Goal: Book appointment/travel/reservation

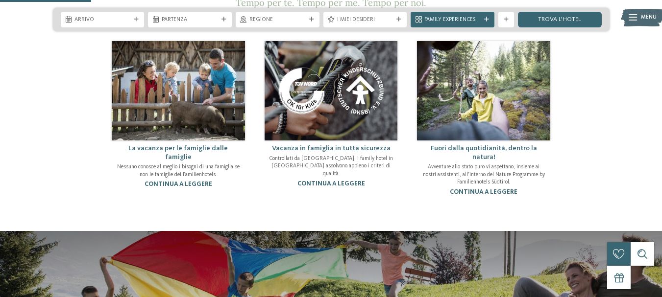
scroll to position [392, 0]
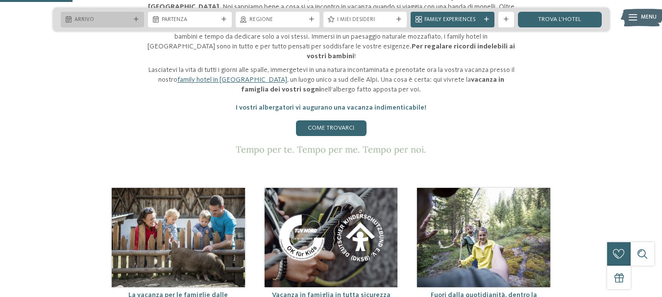
click at [120, 17] on span "Arrivo" at bounding box center [102, 20] width 56 height 8
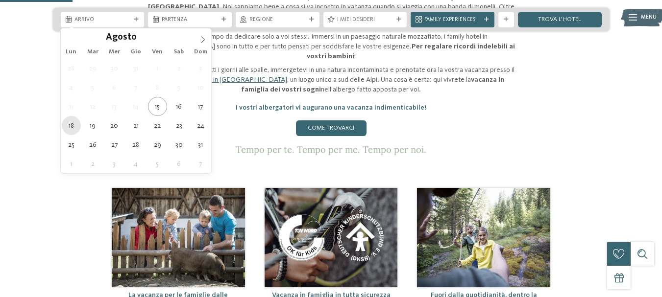
type div "18.08.2025"
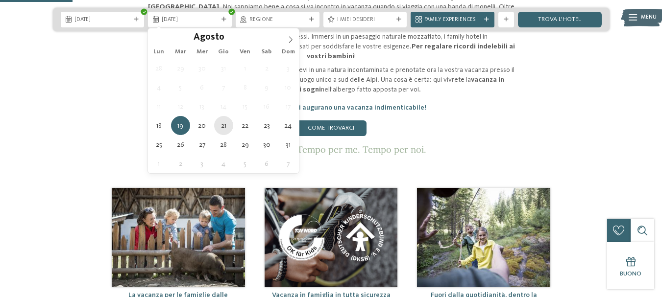
type div "[DATE]"
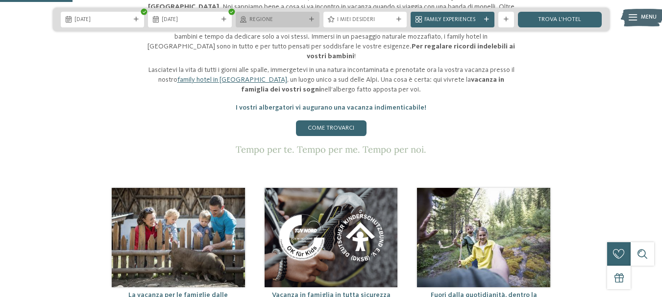
click at [297, 17] on span "Regione" at bounding box center [277, 20] width 56 height 8
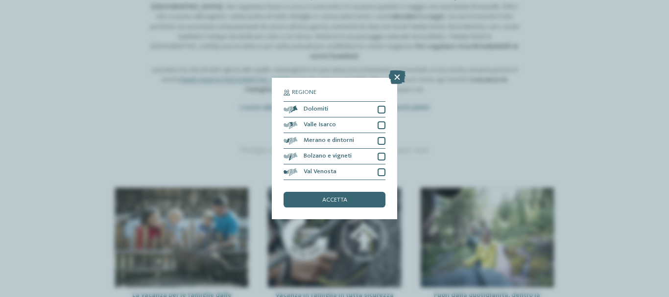
click at [399, 75] on icon at bounding box center [397, 78] width 17 height 14
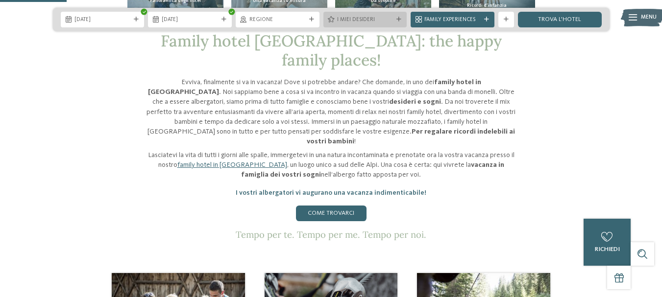
scroll to position [294, 0]
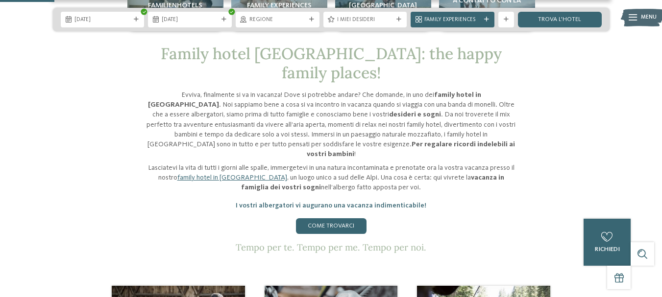
click at [400, 20] on icon at bounding box center [398, 19] width 5 height 5
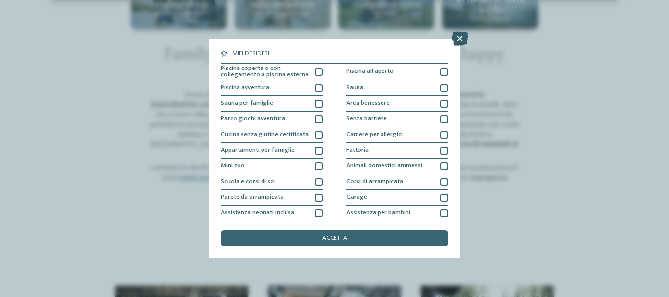
click at [459, 37] on icon at bounding box center [460, 39] width 17 height 14
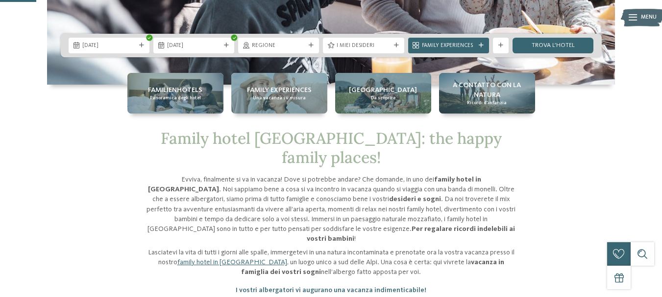
scroll to position [196, 0]
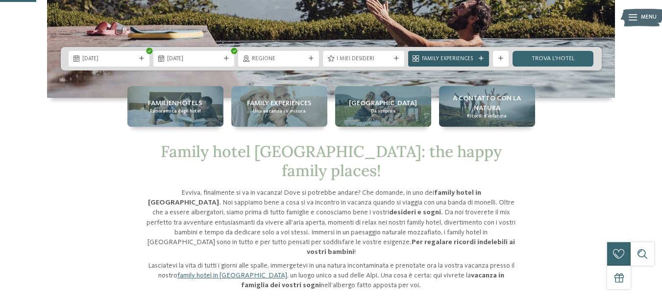
click at [476, 57] on div "Family Experiences" at bounding box center [448, 58] width 57 height 8
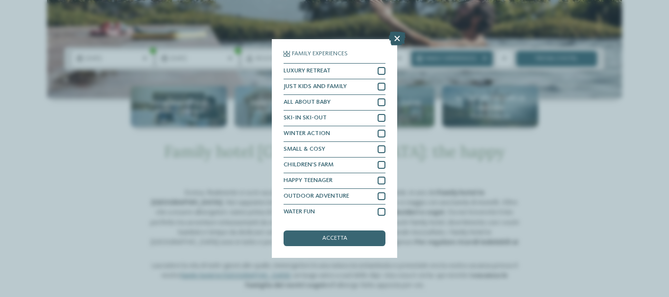
click at [398, 38] on icon at bounding box center [397, 39] width 17 height 14
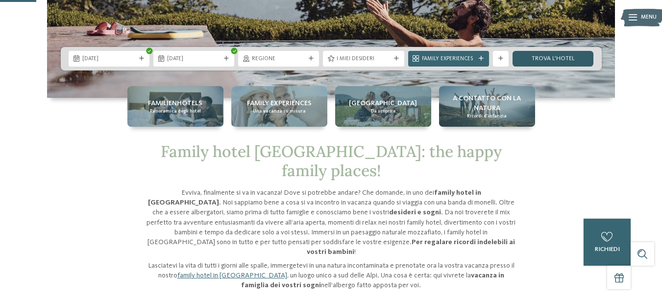
click at [570, 55] on link "trova l’hotel" at bounding box center [552, 59] width 81 height 16
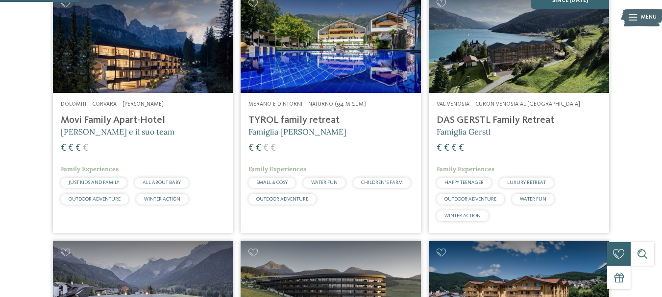
scroll to position [291, 0]
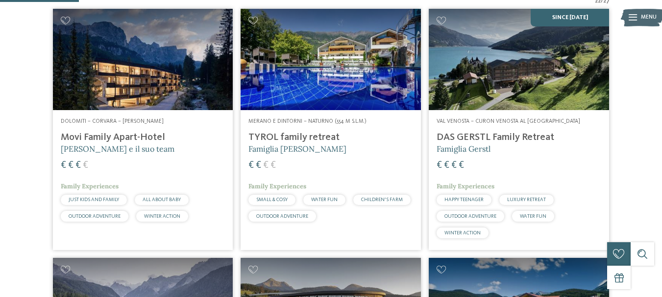
click at [140, 137] on h4 "Movi Family Apart-Hotel" at bounding box center [143, 138] width 165 height 12
click at [305, 140] on h4 "TYROL family retreat" at bounding box center [330, 138] width 165 height 12
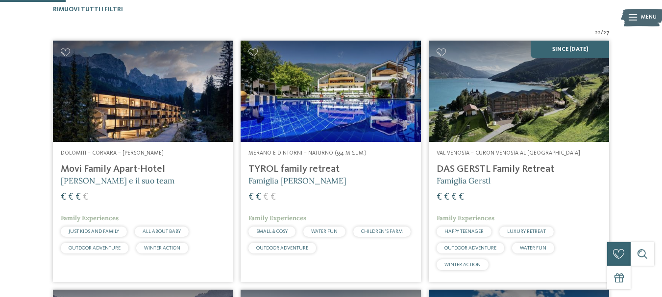
scroll to position [242, 0]
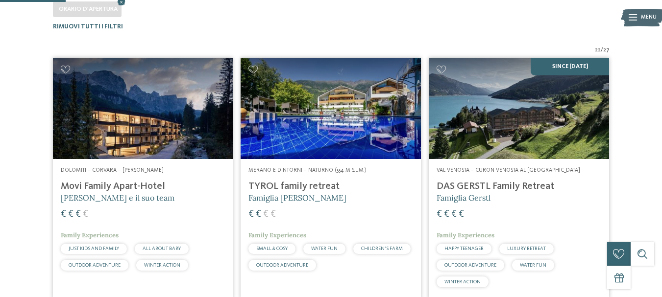
click at [523, 191] on h4 "DAS GERSTL Family Retreat" at bounding box center [518, 187] width 165 height 12
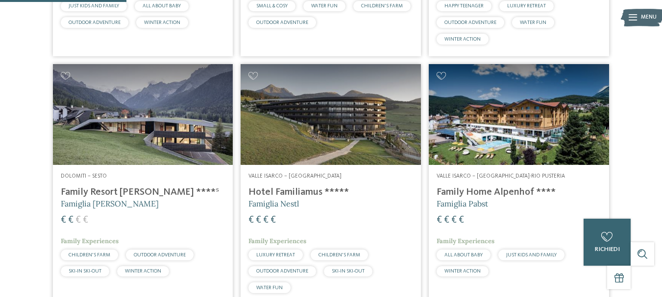
scroll to position [487, 0]
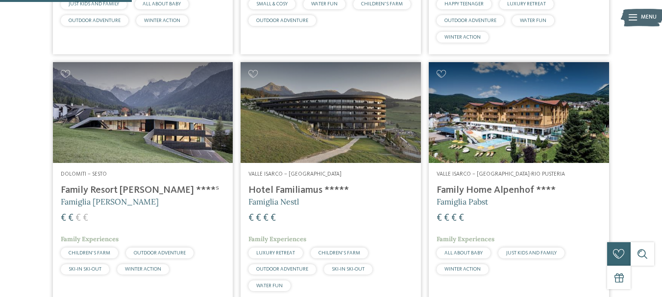
click at [501, 191] on h4 "Family Home Alpenhof ****" at bounding box center [518, 191] width 165 height 12
click at [302, 191] on h4 "Hotel Familiamus *****" at bounding box center [330, 191] width 165 height 12
click at [140, 187] on h4 "Family Resort Rainer ****ˢ" at bounding box center [143, 191] width 165 height 12
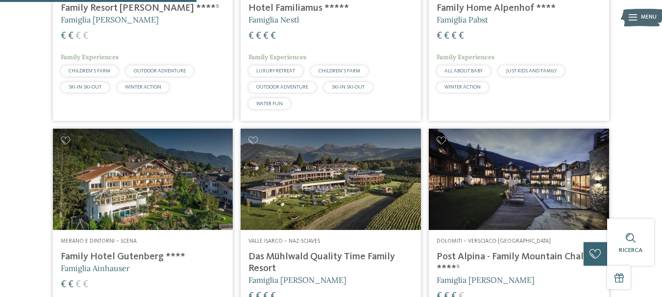
scroll to position [732, 0]
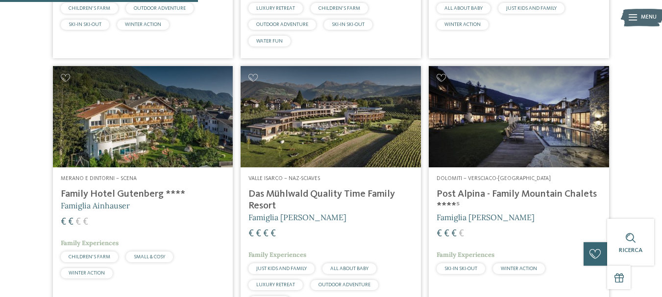
click at [152, 194] on h4 "Family Hotel Gutenberg ****" at bounding box center [143, 195] width 165 height 12
click at [310, 195] on h4 "Das Mühlwald Quality Time Family Resort" at bounding box center [330, 201] width 165 height 24
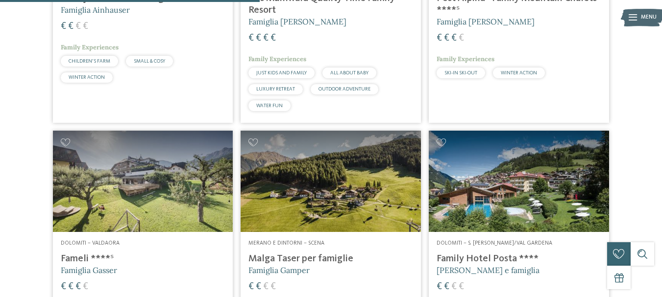
scroll to position [1026, 0]
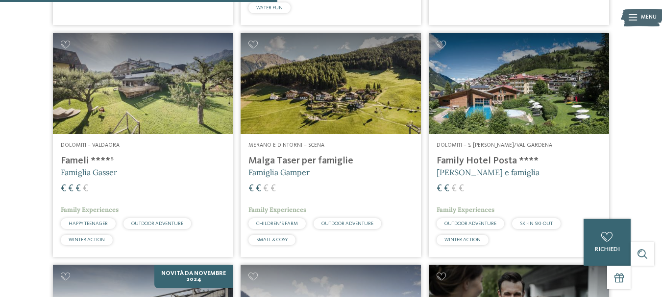
click at [321, 150] on div "Merano e dintorni – Scena Malga Taser per famiglie Famiglia Gamper € € € € Fami…" at bounding box center [330, 195] width 180 height 123
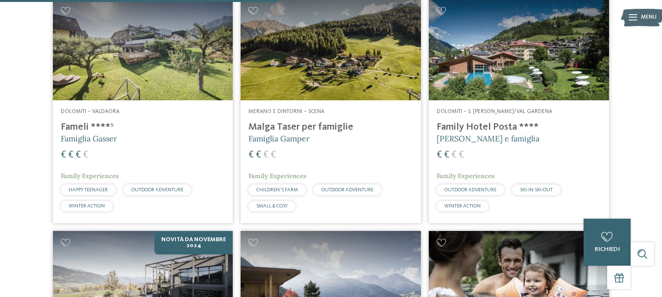
scroll to position [1074, 0]
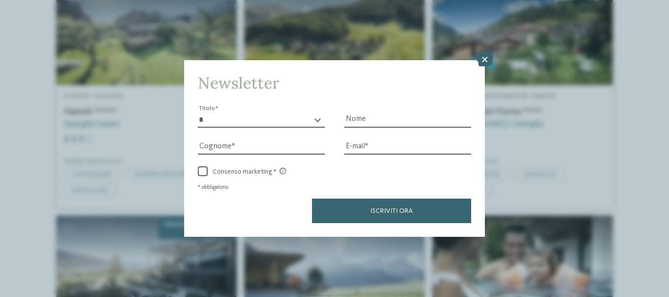
click at [483, 64] on icon at bounding box center [485, 60] width 17 height 14
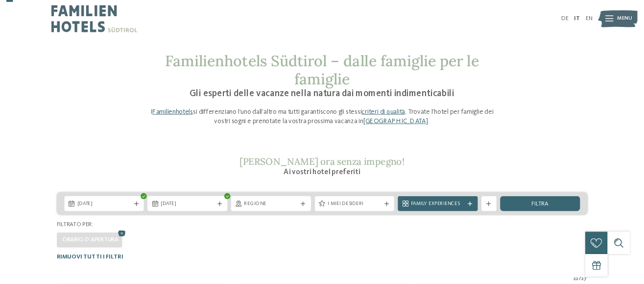
scroll to position [49, 0]
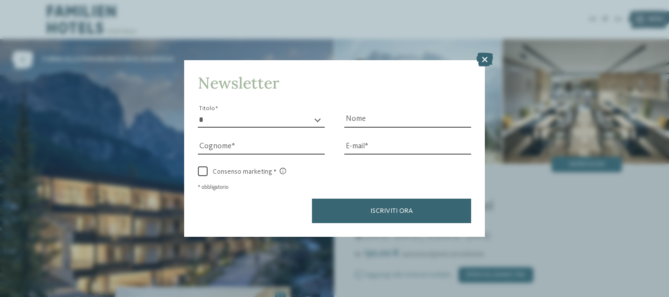
click at [482, 57] on icon at bounding box center [485, 60] width 17 height 14
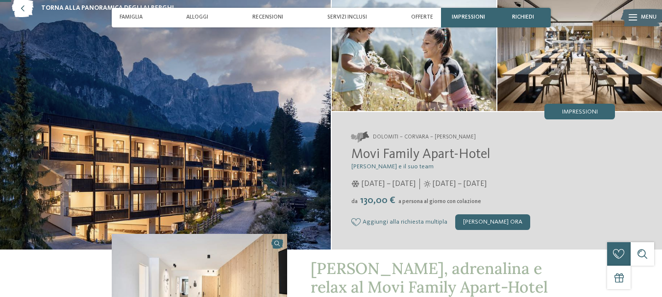
scroll to position [49, 0]
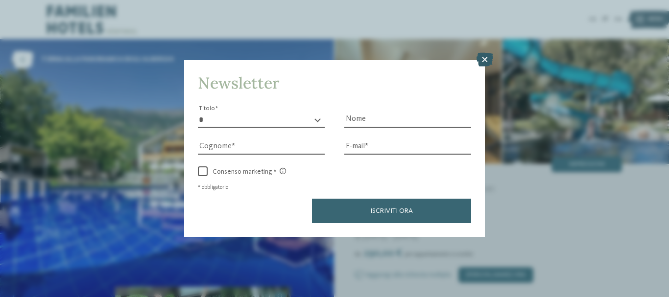
click at [484, 60] on icon at bounding box center [485, 60] width 17 height 14
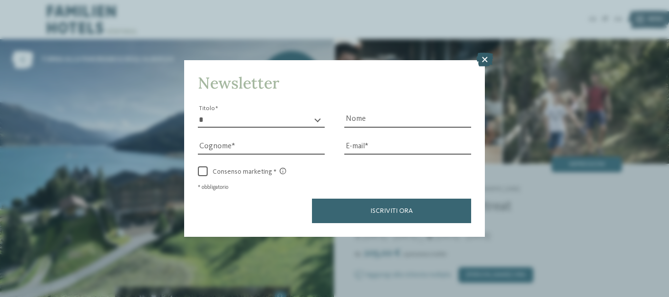
click at [480, 60] on icon at bounding box center [485, 60] width 17 height 14
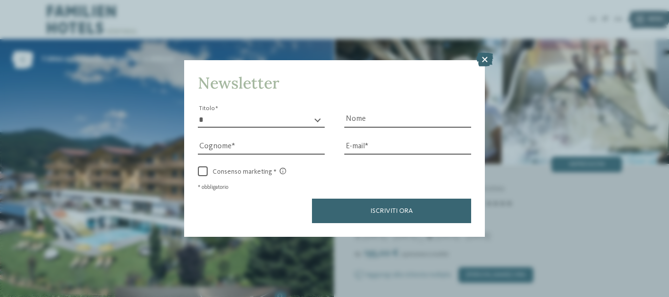
click at [486, 61] on icon at bounding box center [485, 60] width 17 height 14
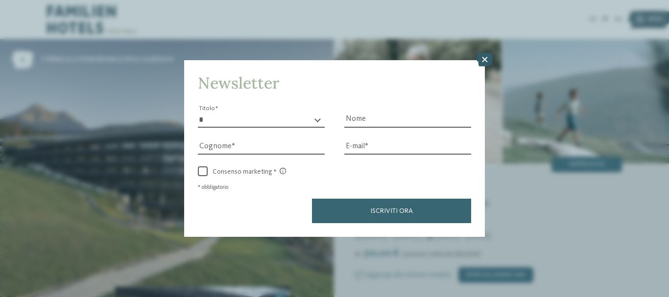
click at [483, 62] on icon at bounding box center [485, 60] width 17 height 14
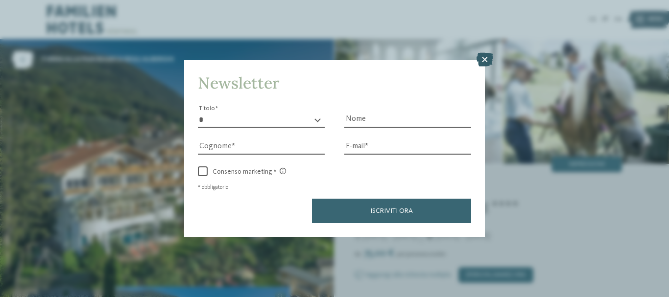
click at [489, 53] on icon at bounding box center [485, 60] width 17 height 14
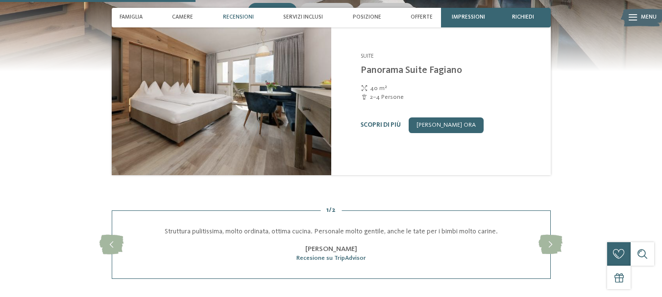
scroll to position [735, 0]
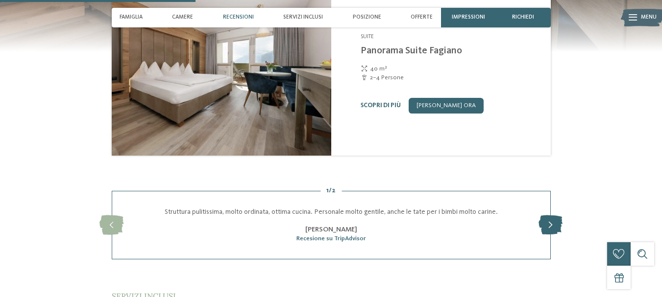
click at [547, 226] on icon at bounding box center [550, 225] width 24 height 20
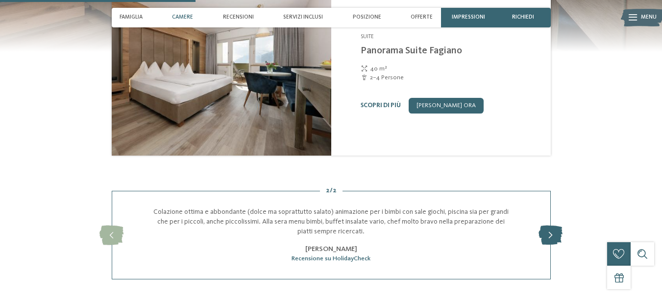
click at [548, 230] on icon at bounding box center [550, 236] width 24 height 20
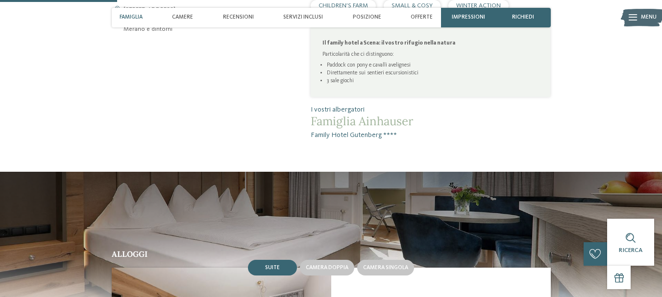
scroll to position [441, 0]
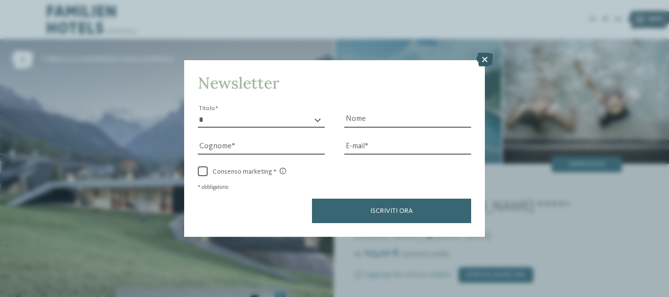
click at [486, 54] on icon at bounding box center [485, 60] width 17 height 14
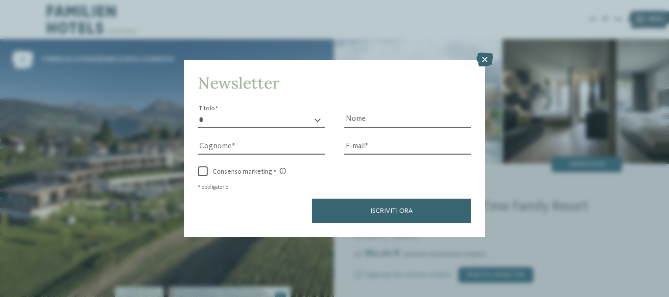
drag, startPoint x: 483, startPoint y: 57, endPoint x: 479, endPoint y: 60, distance: 5.2
click at [484, 57] on icon at bounding box center [485, 60] width 17 height 14
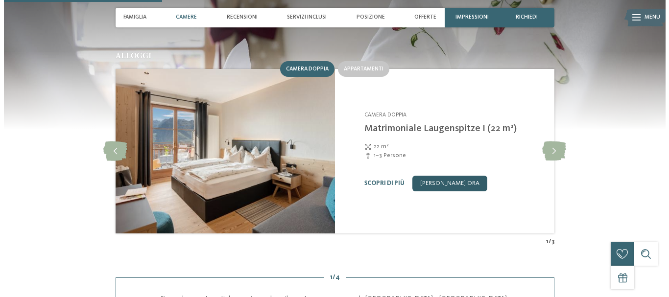
scroll to position [784, 0]
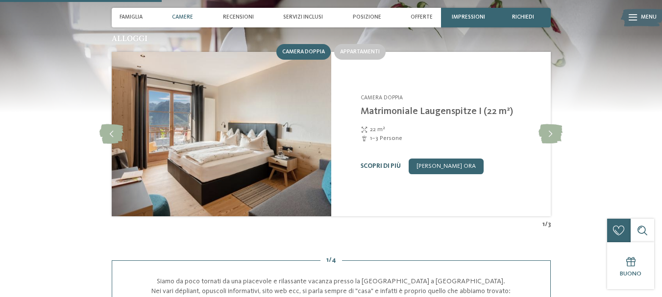
click at [386, 163] on link "Scopri di più" at bounding box center [380, 166] width 40 height 6
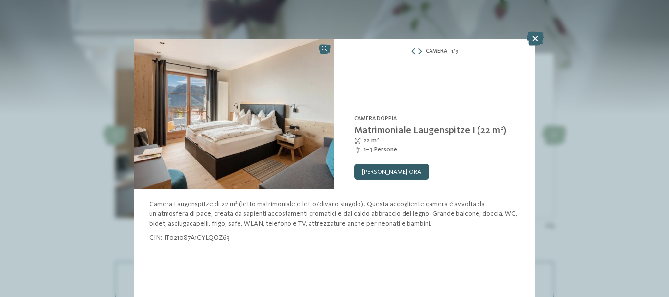
click at [395, 165] on link "[PERSON_NAME] ora" at bounding box center [391, 172] width 75 height 16
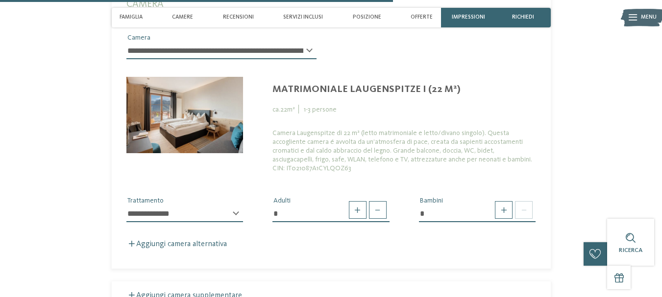
scroll to position [2002, 0]
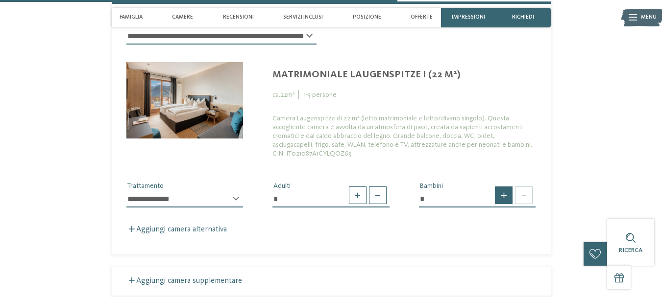
click at [503, 187] on span at bounding box center [504, 196] width 18 height 18
type input "*"
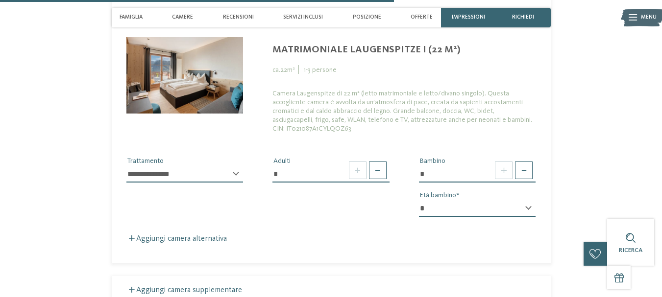
scroll to position [2051, 0]
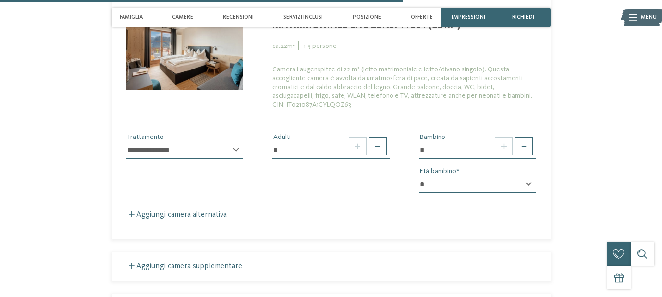
click at [506, 176] on select "* * * * * * * * * * * ** ** ** ** ** ** ** **" at bounding box center [477, 184] width 117 height 17
select select "*"
click at [419, 176] on select "* * * * * * * * * * * ** ** ** ** ** ** ** **" at bounding box center [477, 184] width 117 height 17
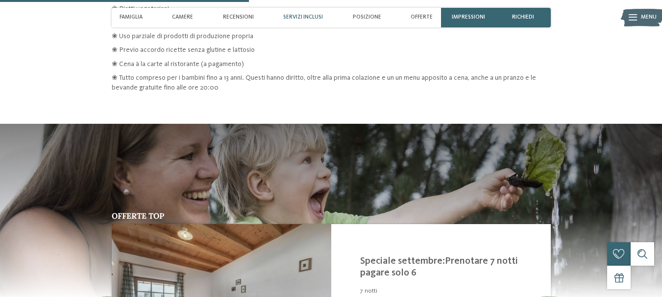
scroll to position [1267, 0]
